Goal: Transaction & Acquisition: Book appointment/travel/reservation

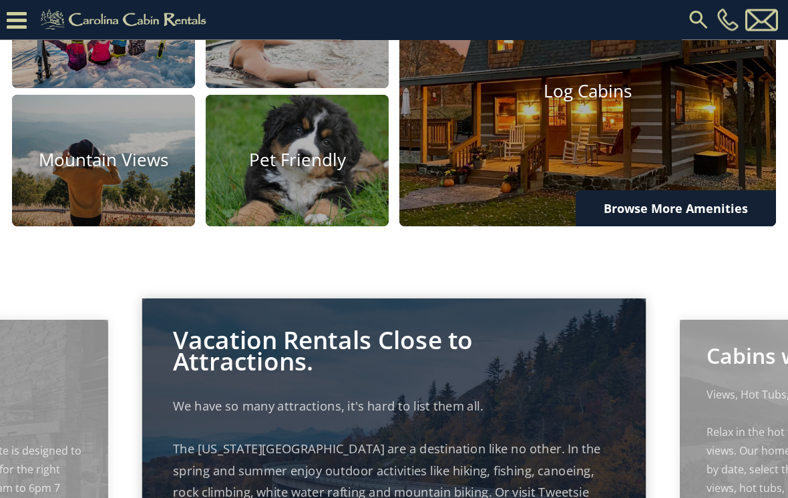
scroll to position [908, 0]
click at [543, 122] on img at bounding box center [587, 92] width 377 height 270
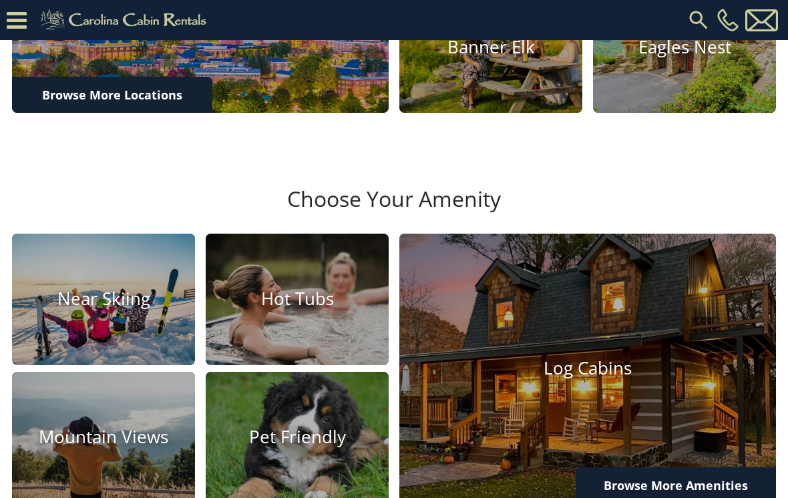
scroll to position [645, 0]
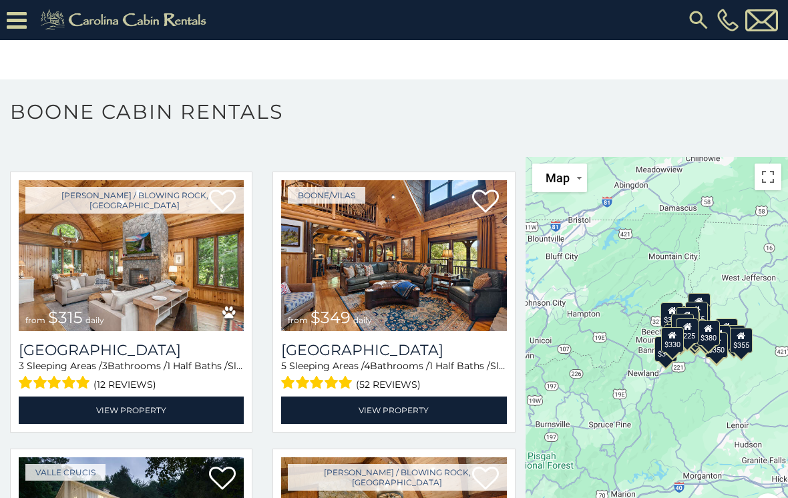
scroll to position [327, 0]
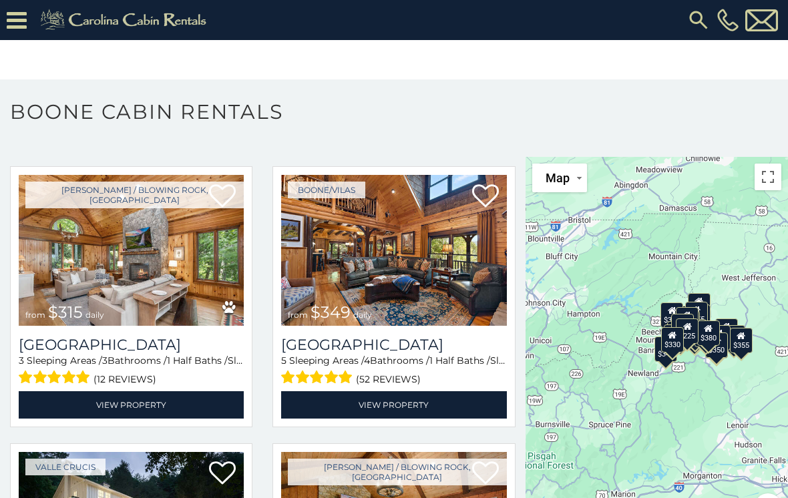
click at [89, 234] on img at bounding box center [131, 250] width 225 height 151
click at [73, 238] on img at bounding box center [131, 250] width 225 height 151
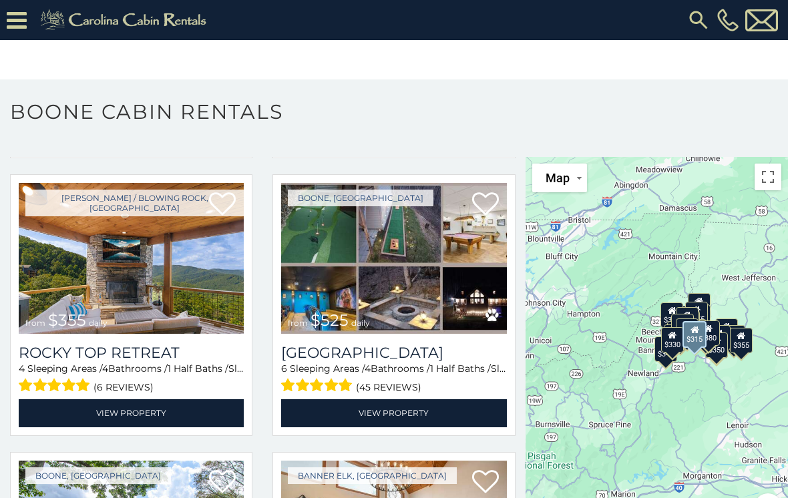
scroll to position [878, 0]
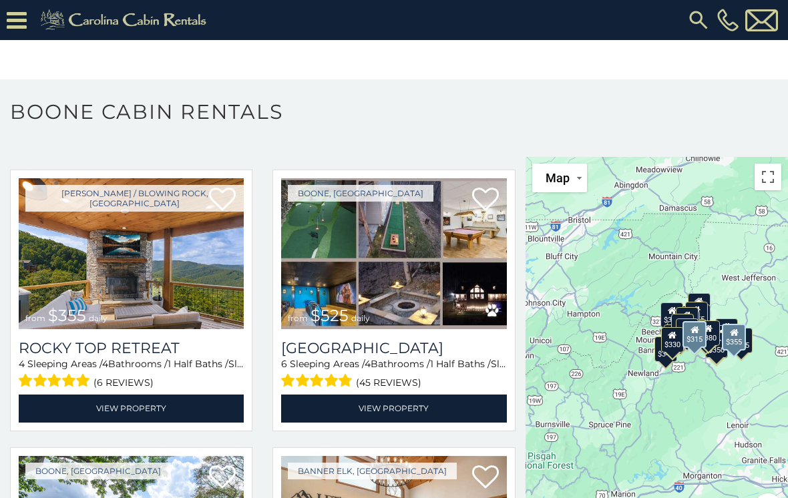
click at [163, 242] on img at bounding box center [131, 253] width 225 height 151
click at [172, 267] on img at bounding box center [131, 253] width 225 height 151
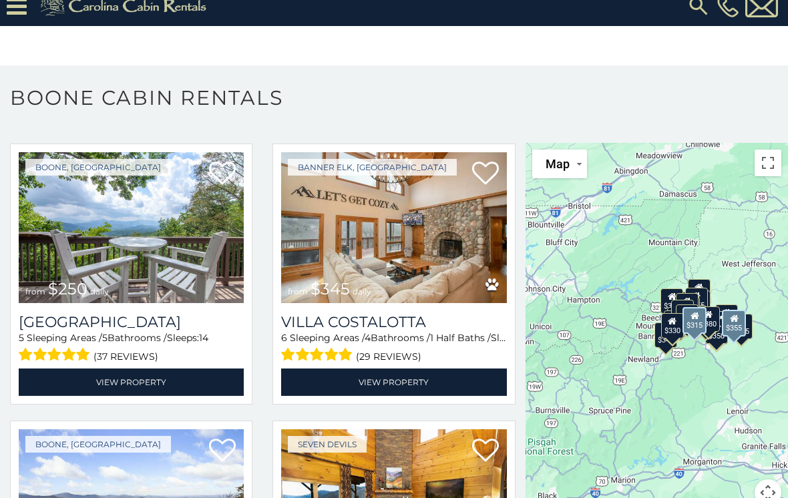
scroll to position [1164, 0]
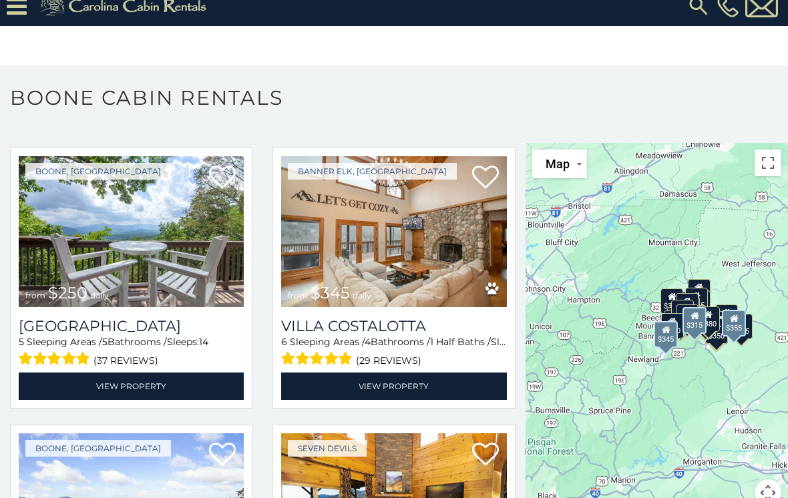
click at [302, 228] on img at bounding box center [393, 231] width 225 height 151
click at [286, 252] on img at bounding box center [393, 231] width 225 height 151
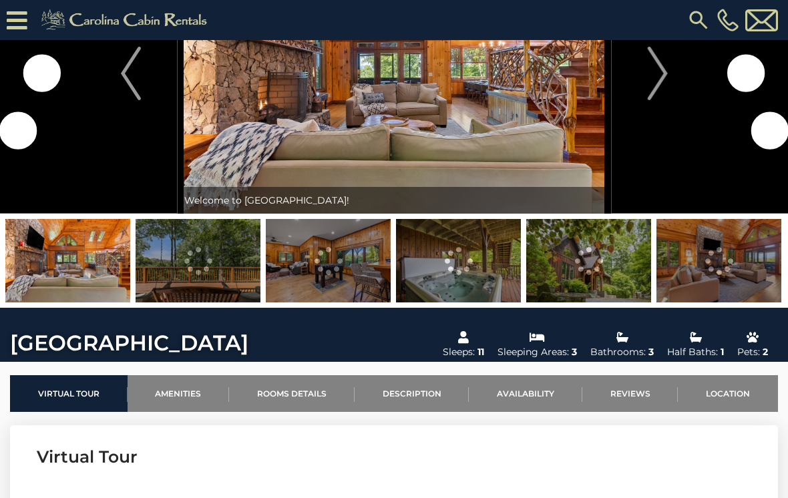
scroll to position [61, 0]
